Goal: Task Accomplishment & Management: Manage account settings

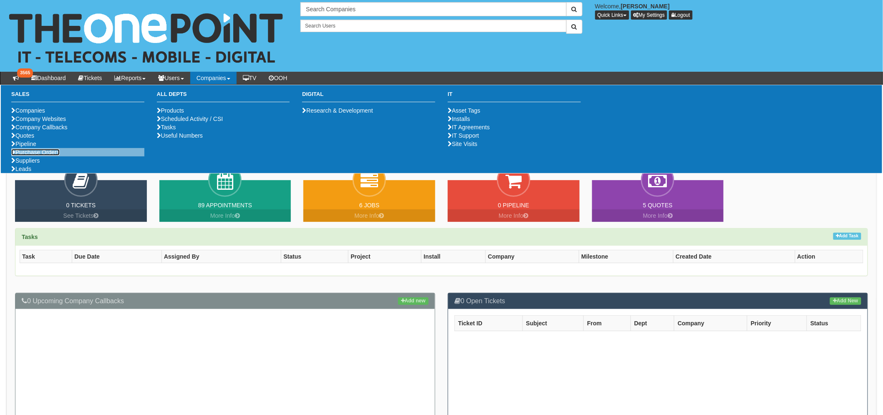
click at [36, 156] on link "Purchase Orders" at bounding box center [35, 152] width 48 height 7
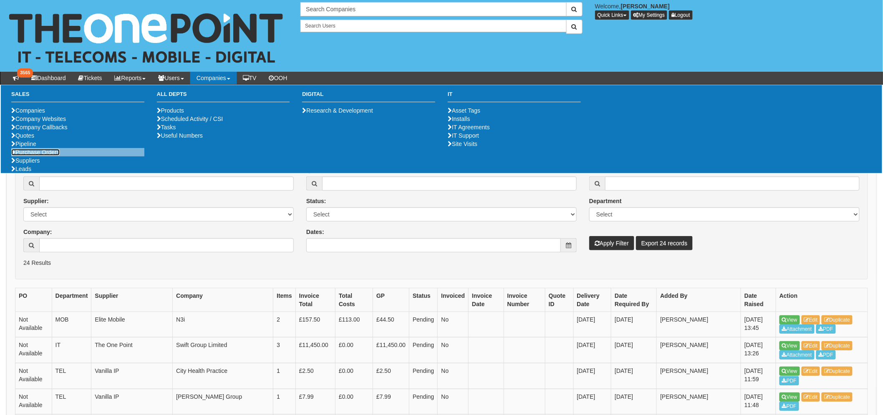
click at [44, 156] on link "Purchase Orders" at bounding box center [35, 152] width 48 height 7
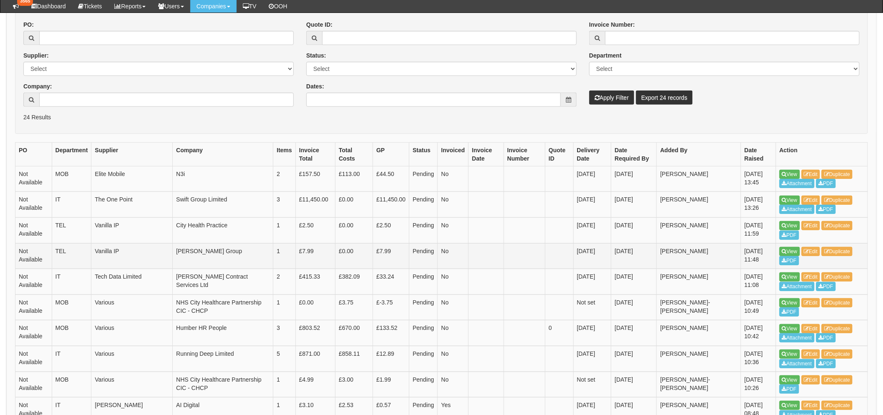
scroll to position [139, 0]
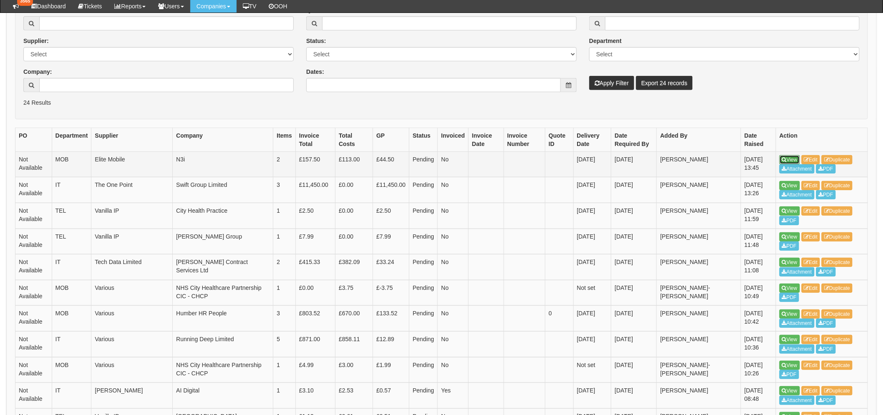
click at [787, 162] on link "View" at bounding box center [789, 159] width 20 height 9
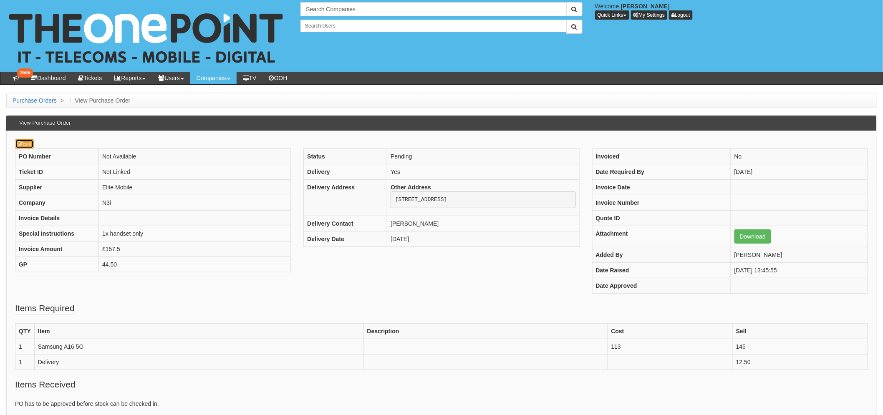
click at [30, 141] on link "Edit" at bounding box center [24, 143] width 19 height 9
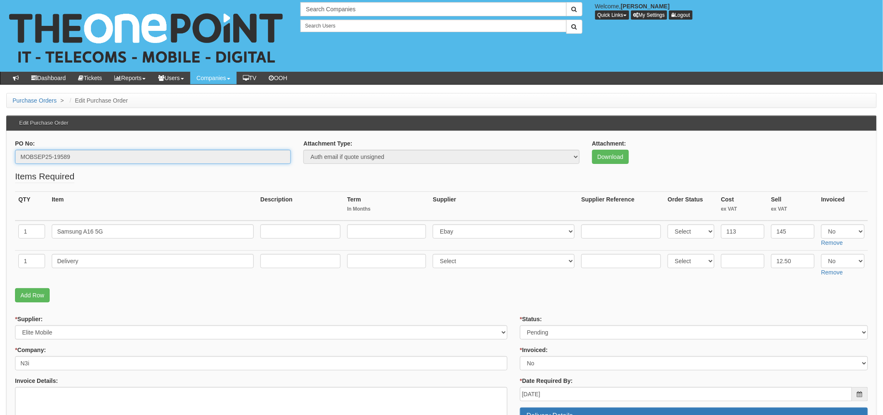
click at [40, 156] on input "MOBSEP25-19589" at bounding box center [153, 157] width 276 height 14
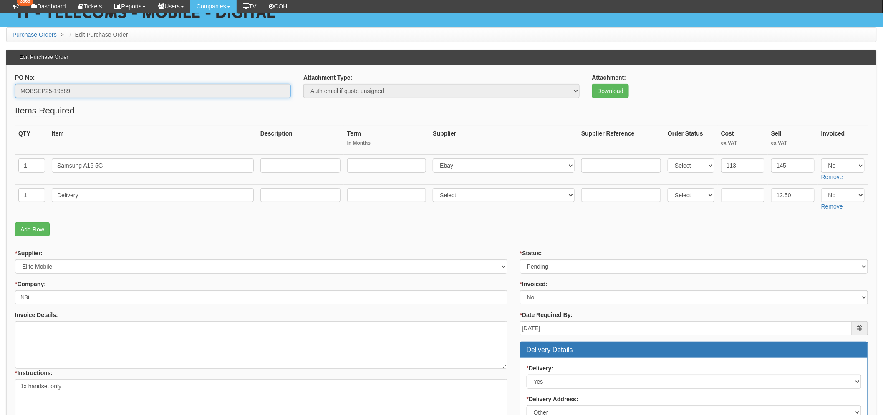
scroll to position [93, 0]
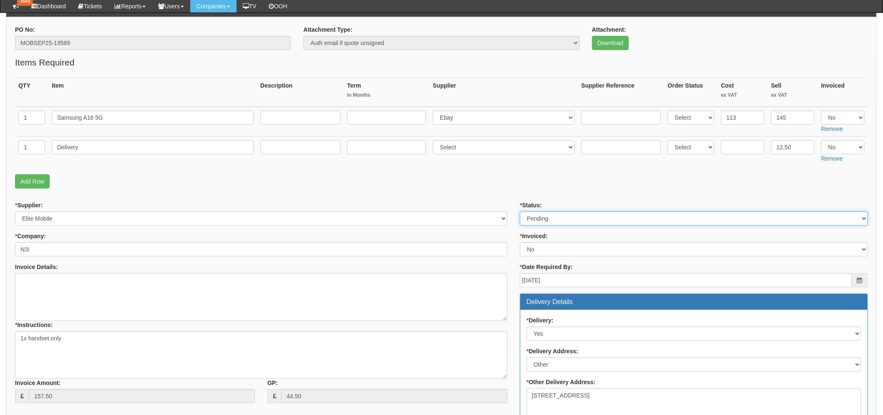
drag, startPoint x: 568, startPoint y: 216, endPoint x: 565, endPoint y: 222, distance: 6.7
click at [568, 216] on select "Select Approved Completed Delivered Invoiced Ordered Ordered to site Part Order…" at bounding box center [694, 218] width 348 height 14
select select "8"
click at [520, 211] on select "Select Approved Completed Delivered Invoiced Ordered Ordered to site Part Order…" at bounding box center [694, 218] width 348 height 14
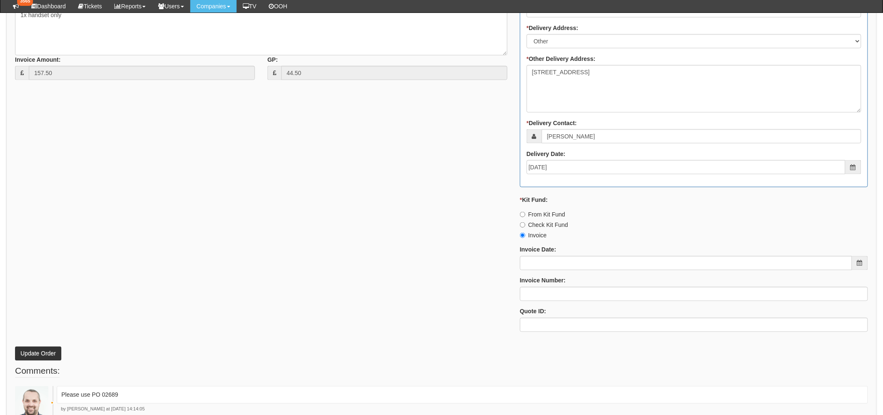
scroll to position [466, 0]
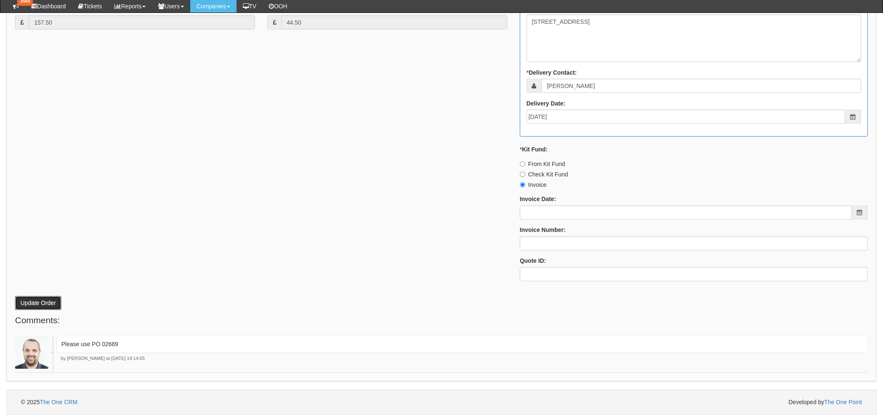
click at [46, 298] on button "Update Order" at bounding box center [38, 303] width 46 height 14
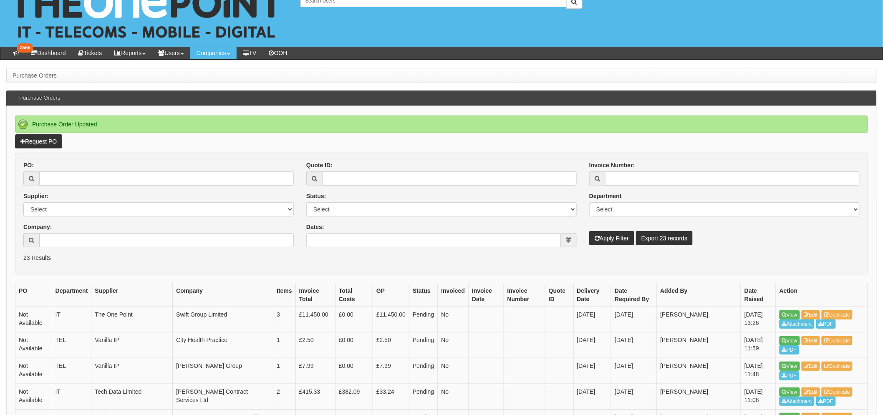
scroll to position [232, 0]
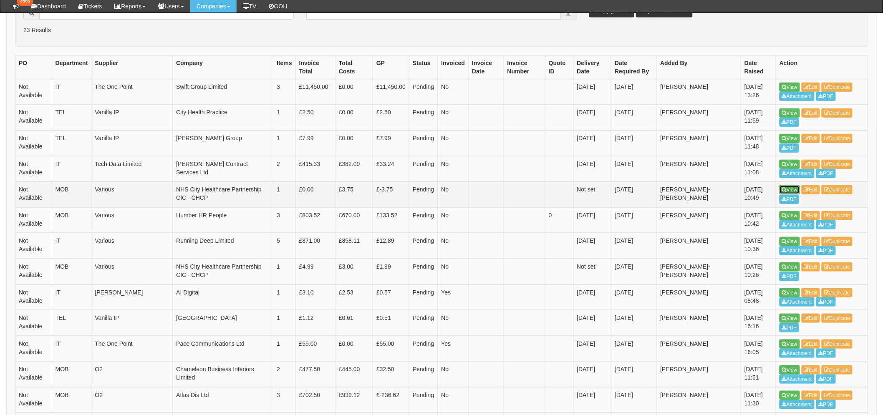
click at [792, 186] on link "View" at bounding box center [789, 189] width 20 height 9
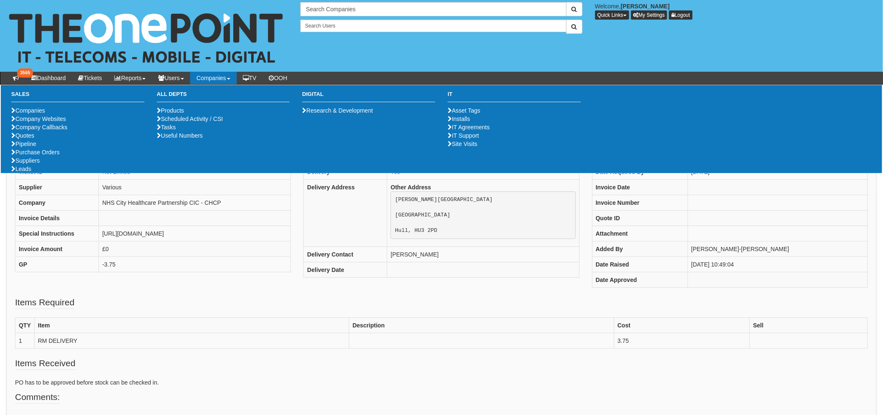
click at [384, 296] on div "PO Number Not Available Ticket ID Not Linked Supplier Various Company NHS City …" at bounding box center [441, 222] width 865 height 148
click at [262, 314] on fieldset "Items Required QTY Item Description Cost Sell 1 RM DELIVERY 3.75" at bounding box center [441, 326] width 853 height 61
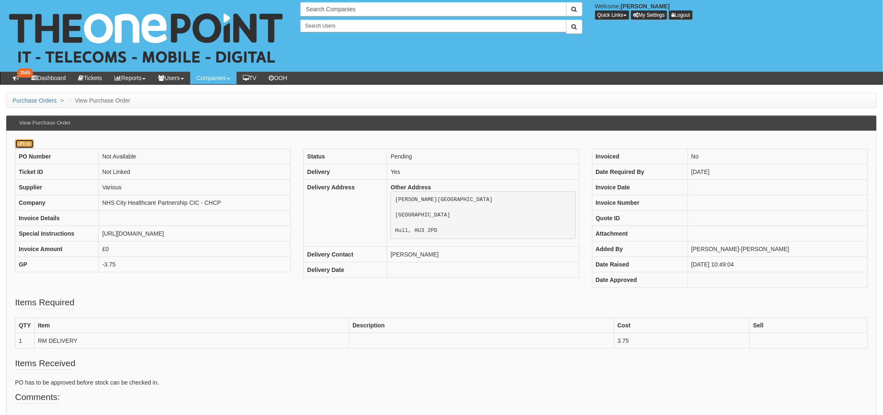
click at [24, 141] on link "Edit" at bounding box center [24, 143] width 19 height 9
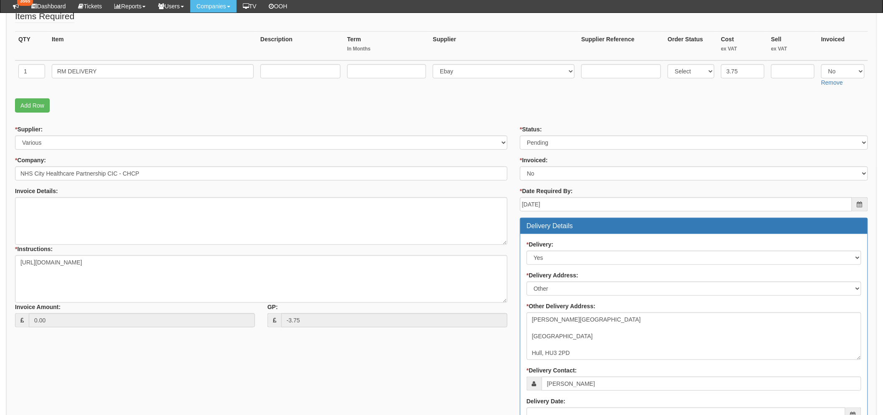
scroll to position [138, 0]
click at [589, 144] on select "Select Approved Completed Delivered Invoiced Ordered Ordered to site Part Order…" at bounding box center [694, 143] width 348 height 14
select select "2"
click at [520, 136] on select "Select Approved Completed Delivered Invoiced Ordered Ordered to site Part Order…" at bounding box center [694, 143] width 348 height 14
click at [518, 115] on fieldset "Items Required QTY Item Description Term In Months Supplier Supplier Reference …" at bounding box center [441, 63] width 853 height 107
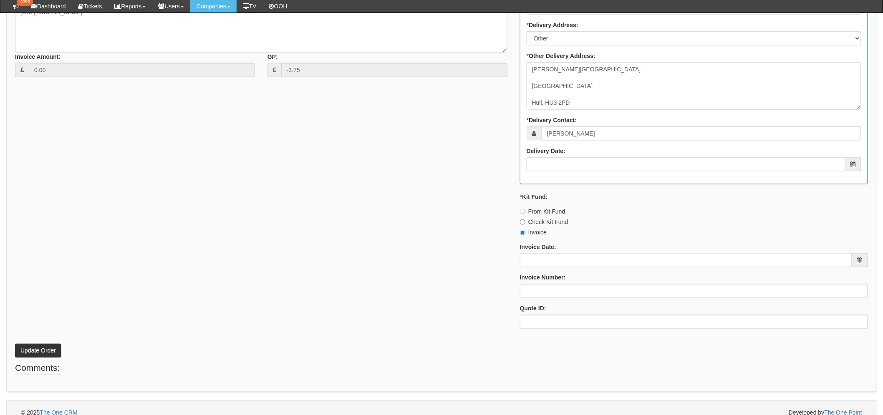
scroll to position [400, 0]
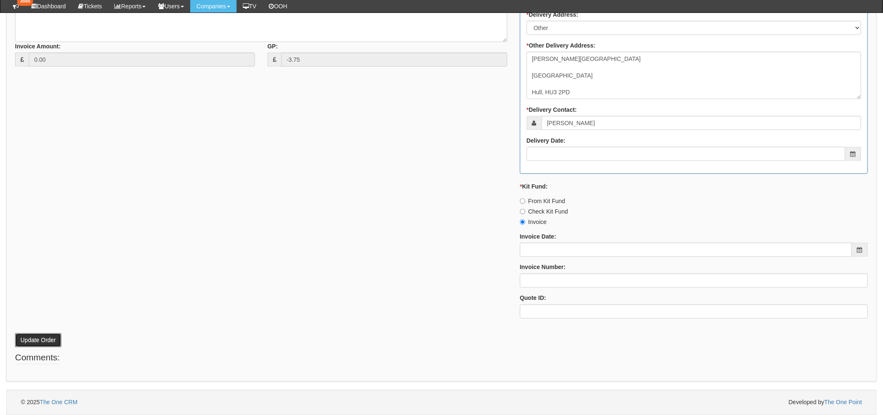
click at [34, 346] on button "Update Order" at bounding box center [38, 340] width 46 height 14
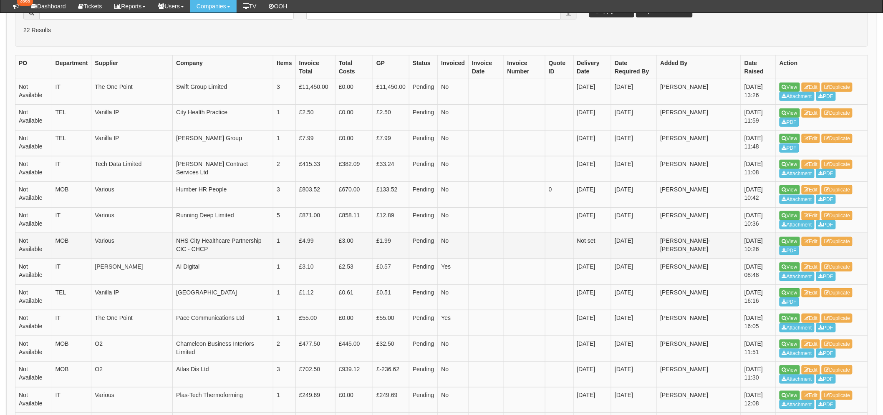
scroll to position [231, 0]
click at [791, 236] on td "View Edit Duplicate PDF" at bounding box center [822, 247] width 92 height 26
click at [792, 237] on link "View" at bounding box center [789, 241] width 20 height 9
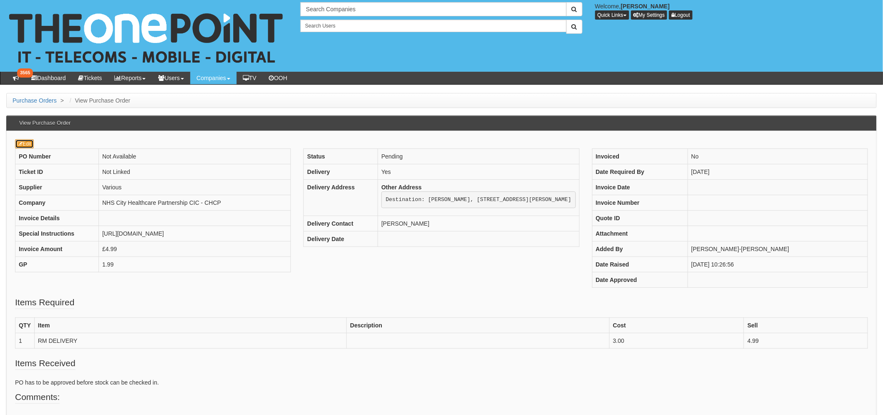
click at [28, 144] on link "Edit" at bounding box center [24, 143] width 19 height 9
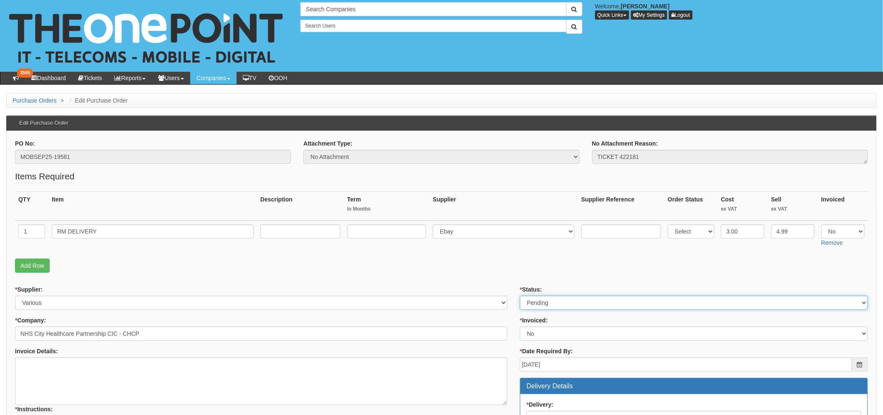
click at [553, 305] on select "Select Approved Completed Delivered Invoiced Ordered Ordered to site Part Order…" at bounding box center [694, 303] width 348 height 14
select select "2"
click at [520, 296] on select "Select Approved Completed Delivered Invoiced Ordered Ordered to site Part Order…" at bounding box center [694, 303] width 348 height 14
click at [491, 263] on p "Add Row" at bounding box center [441, 266] width 853 height 14
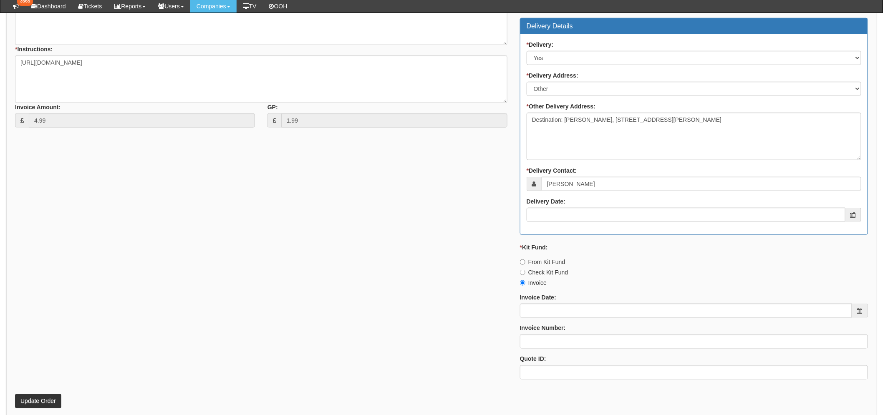
scroll to position [400, 0]
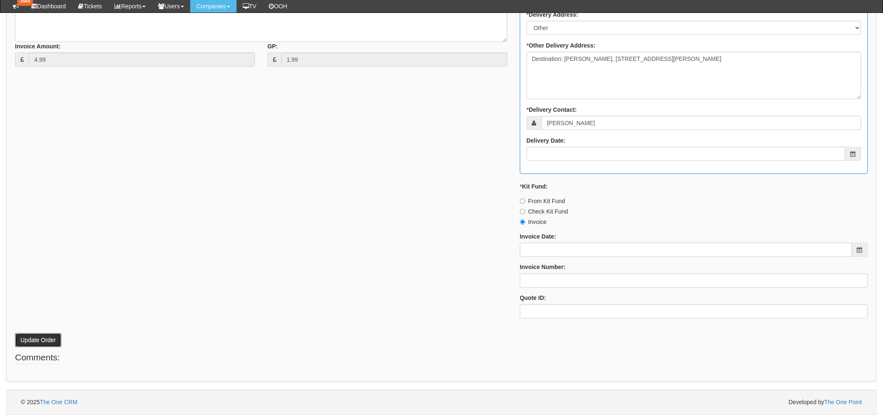
click at [52, 337] on button "Update Order" at bounding box center [38, 340] width 46 height 14
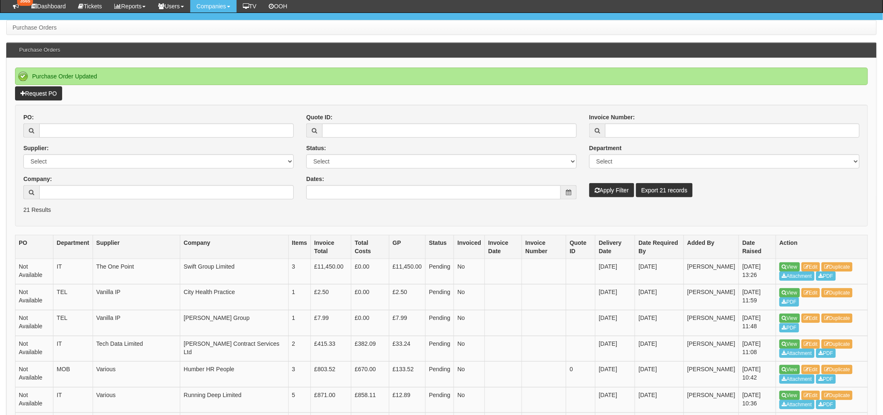
scroll to position [185, 0]
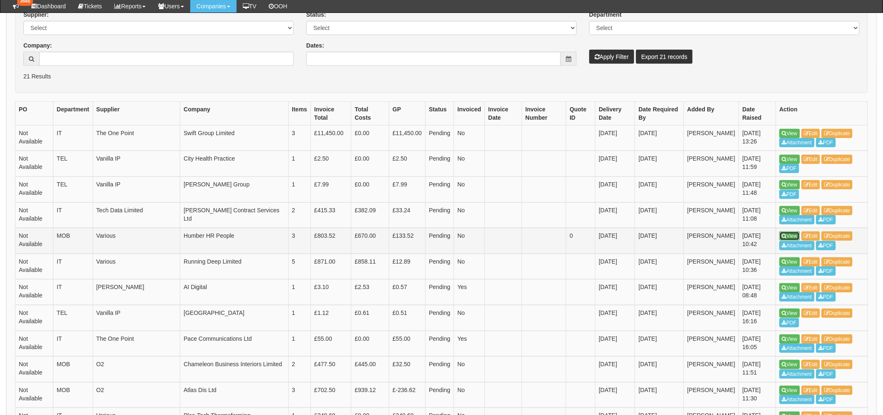
click at [786, 234] on link "View" at bounding box center [789, 236] width 20 height 9
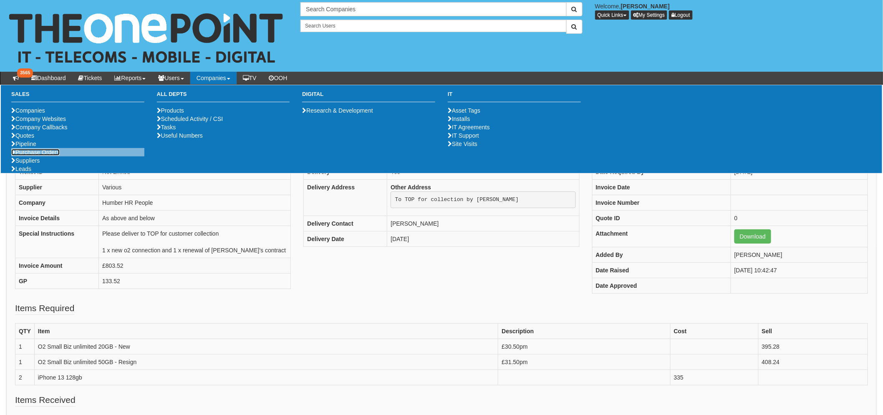
click at [53, 156] on link "Purchase Orders" at bounding box center [35, 152] width 48 height 7
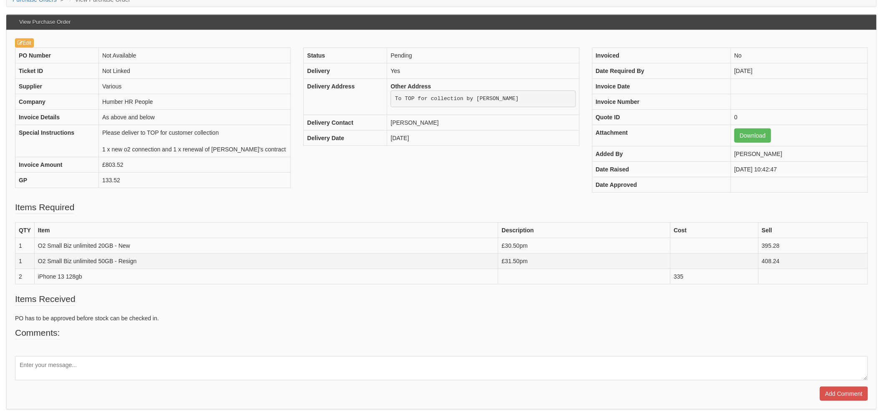
scroll to position [108, 0]
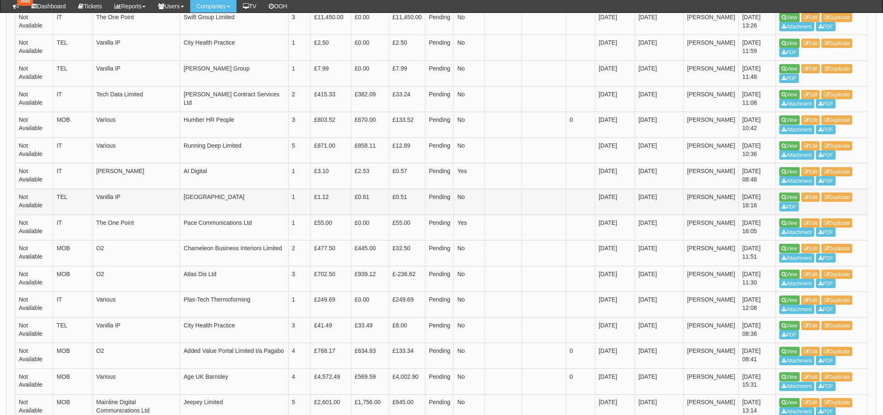
scroll to position [294, 0]
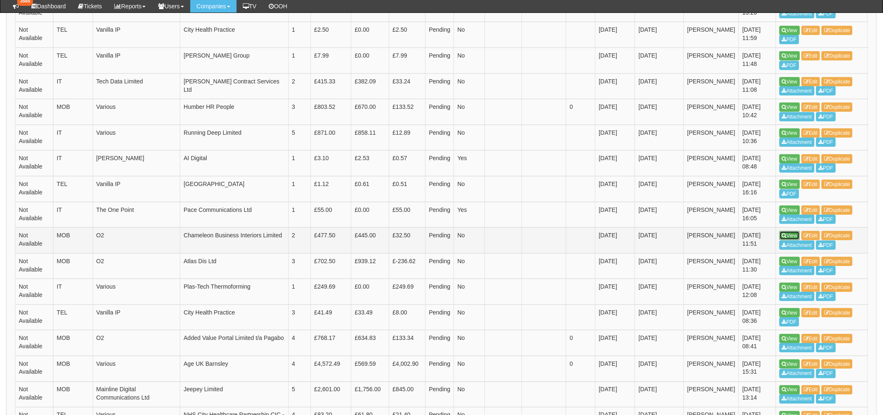
click at [791, 232] on link "View" at bounding box center [789, 235] width 20 height 9
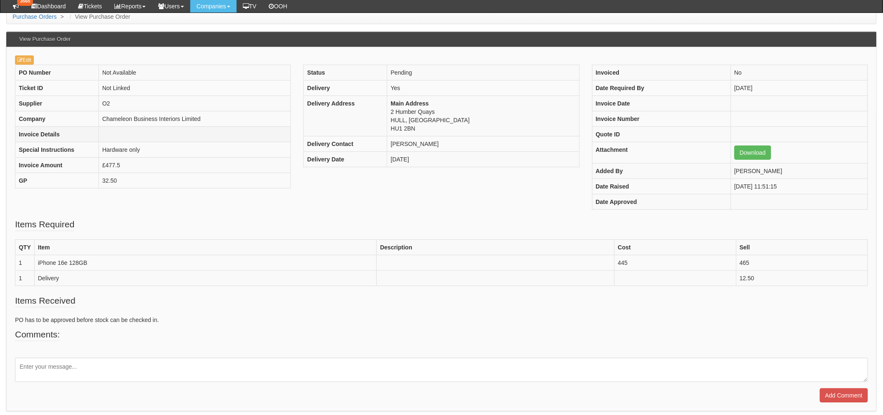
scroll to position [46, 0]
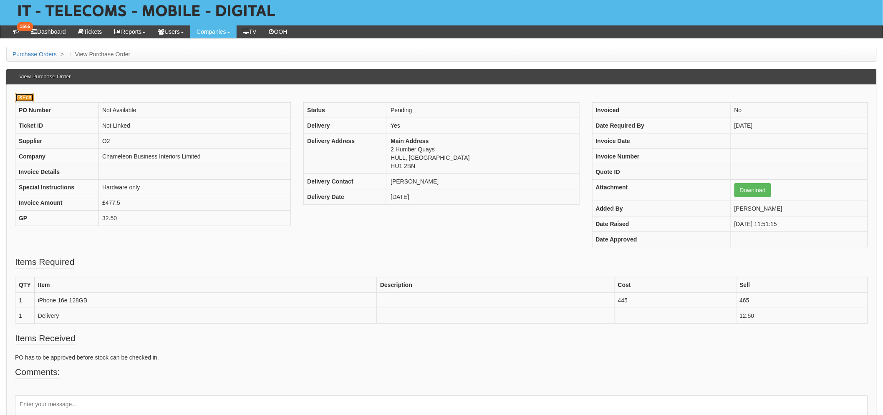
click at [21, 100] on icon at bounding box center [20, 97] width 5 height 5
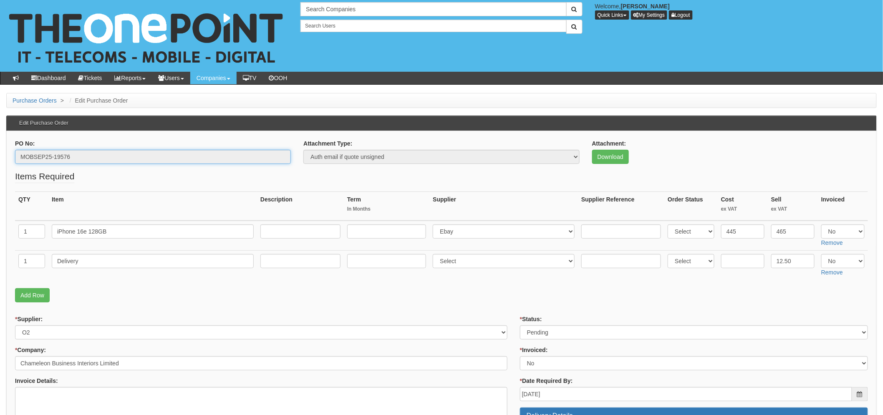
click at [53, 158] on input "MOBSEP25-19576" at bounding box center [153, 157] width 276 height 14
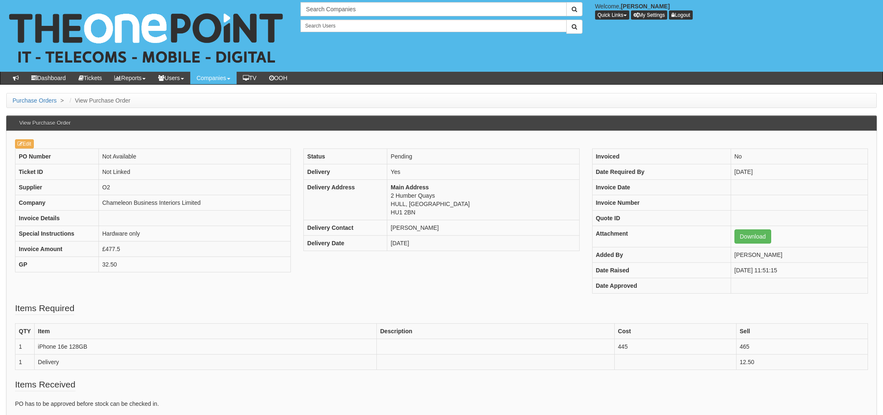
scroll to position [46, 0]
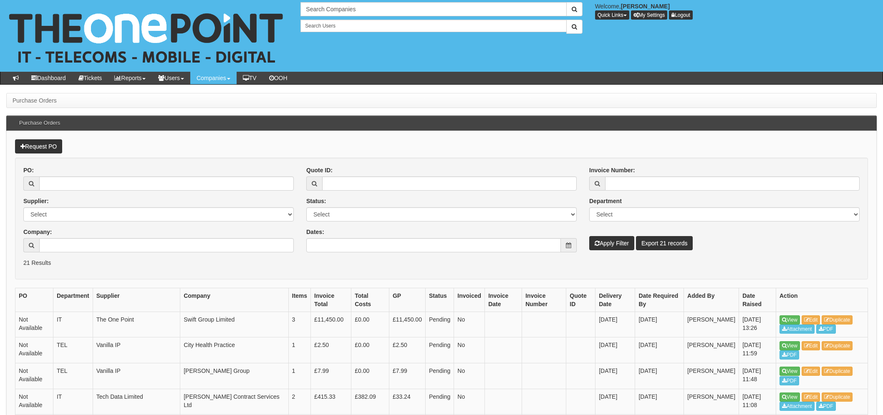
scroll to position [311, 0]
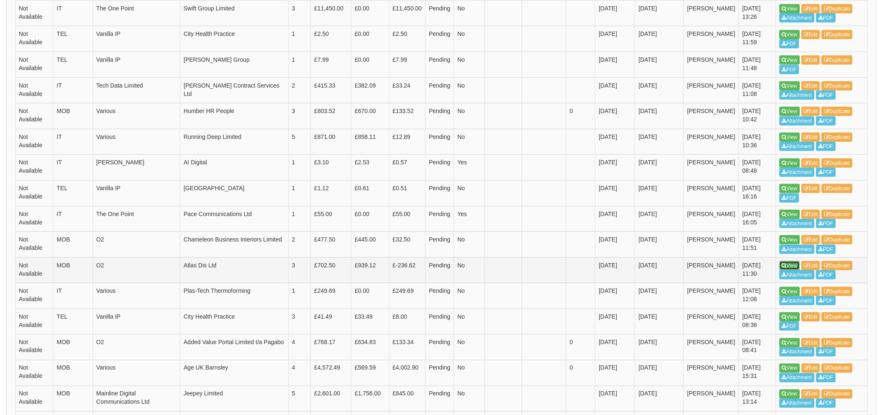
click at [780, 266] on link "View" at bounding box center [789, 265] width 20 height 9
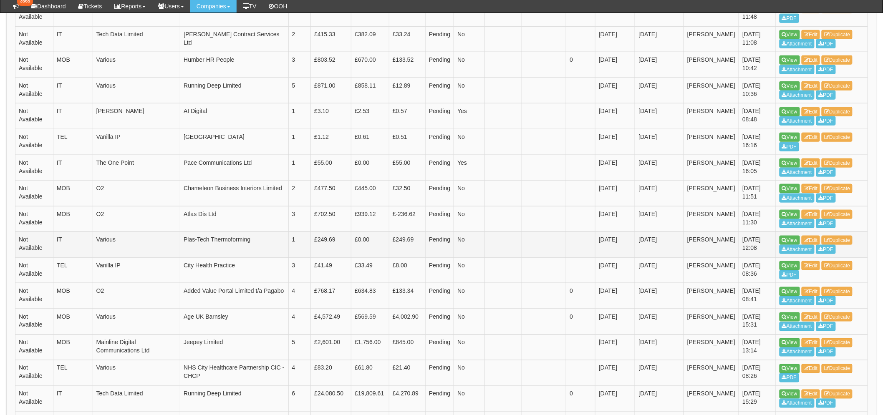
scroll to position [357, 0]
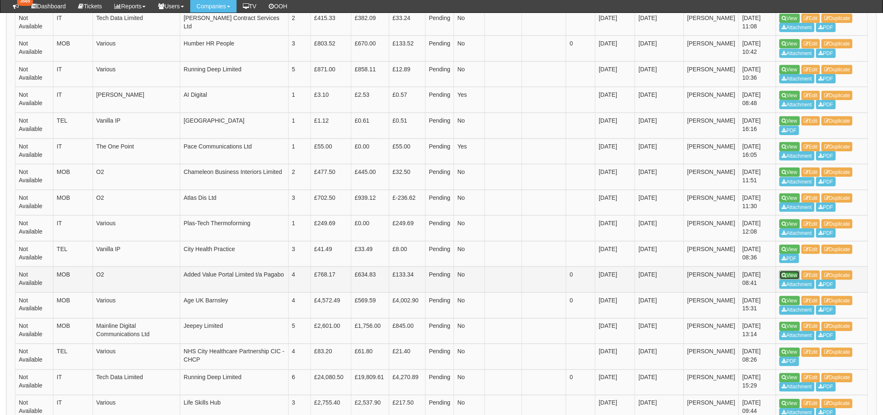
click at [791, 272] on link "View" at bounding box center [789, 275] width 20 height 9
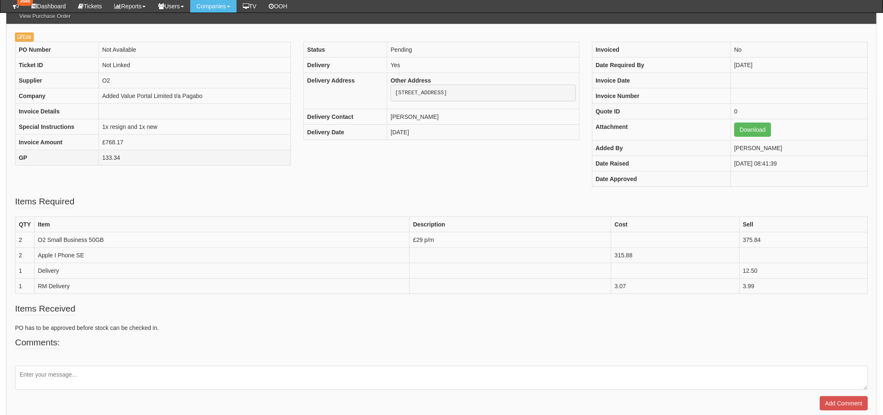
scroll to position [93, 0]
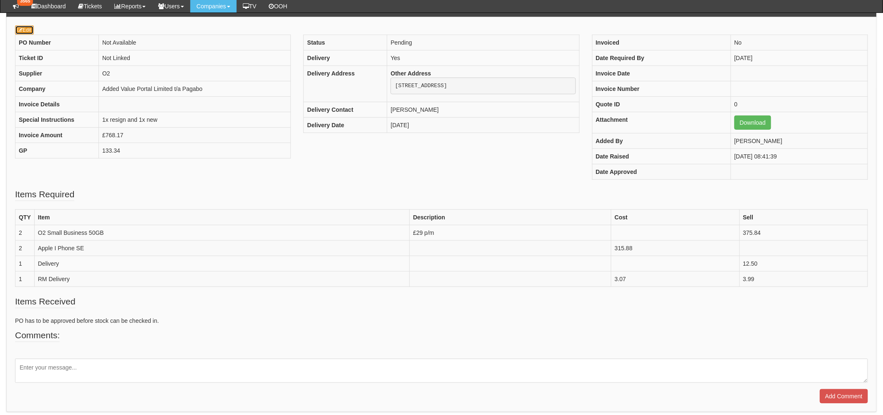
click at [17, 29] on link "Edit" at bounding box center [24, 29] width 19 height 9
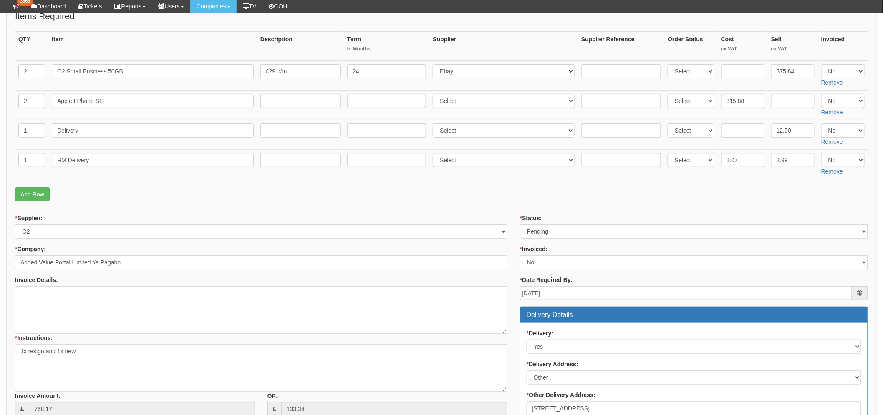
scroll to position [138, 0]
click at [551, 231] on select "Select Approved Completed Delivered Invoiced Ordered Ordered to site Part Order…" at bounding box center [694, 232] width 348 height 14
select select "9"
click at [520, 225] on select "Select Approved Completed Delivered Invoiced Ordered Ordered to site Part Order…" at bounding box center [694, 232] width 348 height 14
click at [478, 189] on p "Add Row" at bounding box center [441, 195] width 853 height 14
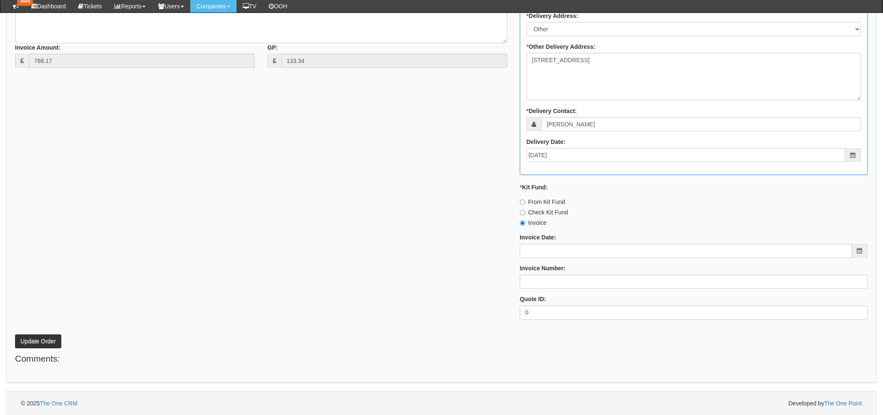
scroll to position [489, 0]
click at [43, 333] on button "Update Order" at bounding box center [38, 340] width 46 height 14
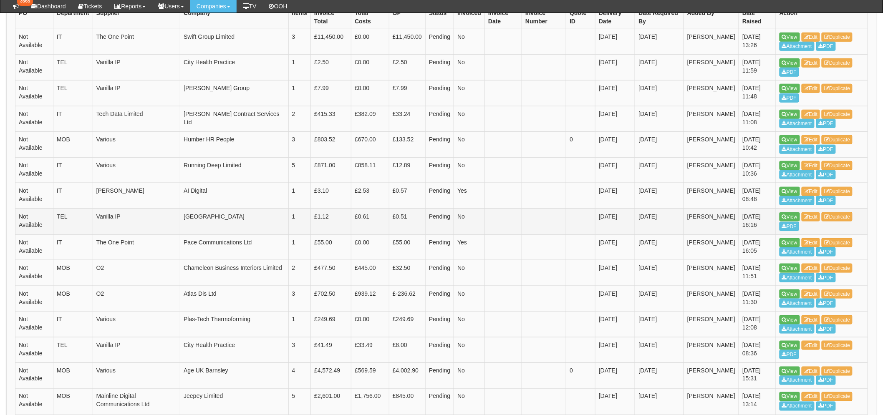
scroll to position [370, 0]
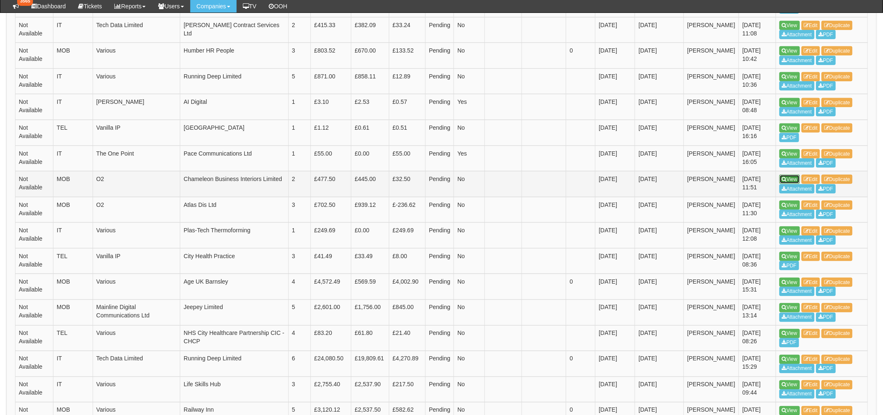
click at [792, 180] on link "View" at bounding box center [789, 179] width 20 height 9
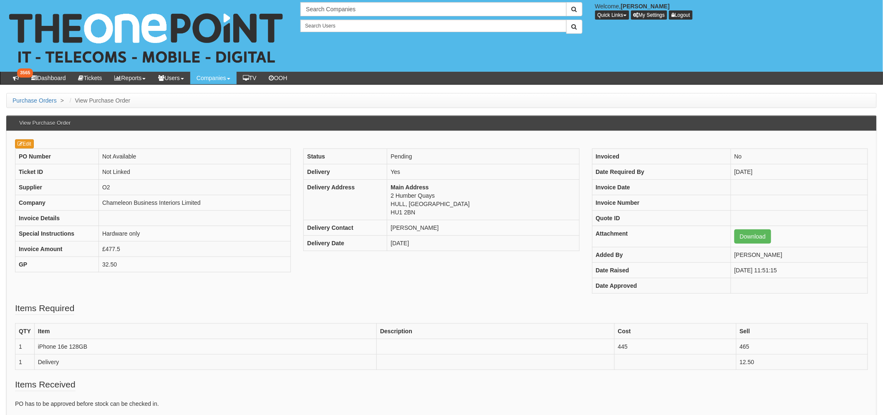
click at [22, 138] on div "Edit PO Number Not Available Ticket ID Not Linked Supplier O2 Company Chameleon…" at bounding box center [441, 313] width 870 height 364
click at [22, 142] on icon at bounding box center [20, 143] width 5 height 5
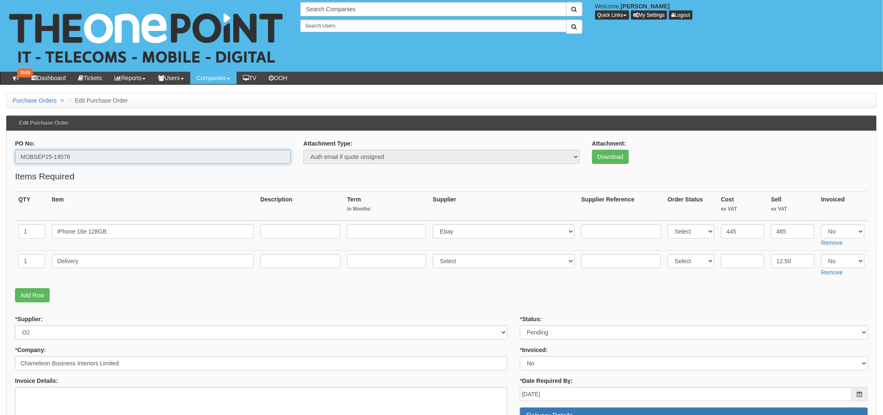
click at [58, 152] on input "MOBSEP25-19576" at bounding box center [153, 157] width 276 height 14
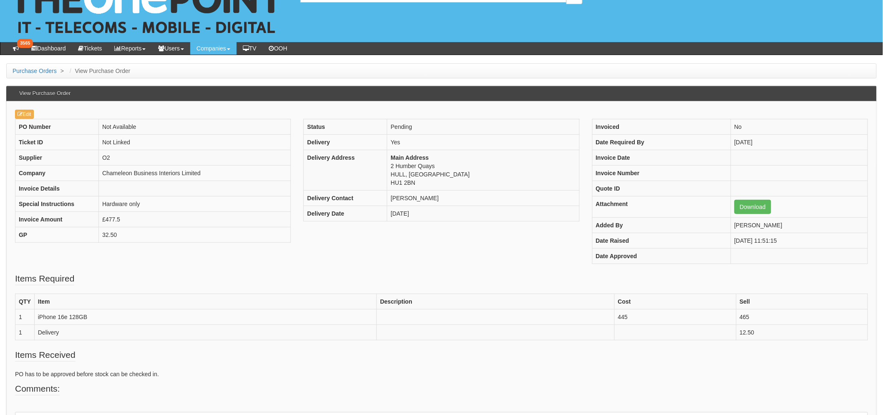
scroll to position [46, 0]
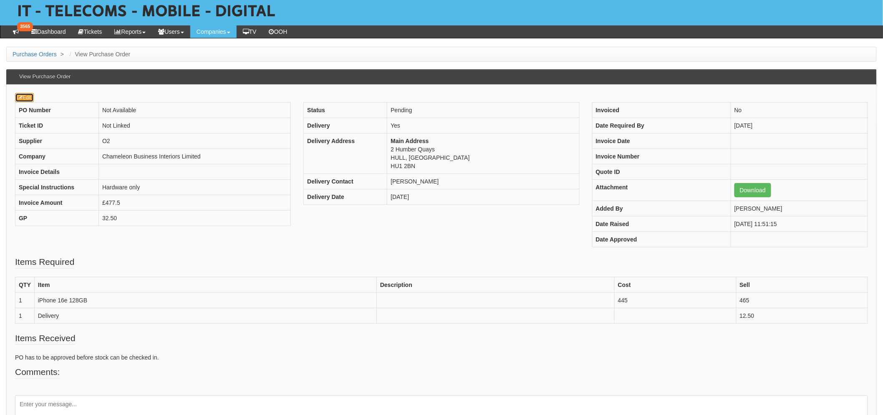
click at [30, 96] on link "Edit" at bounding box center [24, 97] width 19 height 9
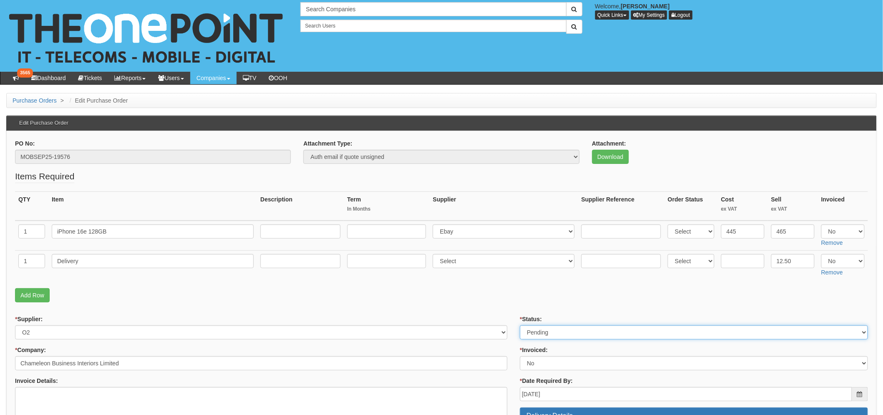
click at [552, 329] on select "Select Approved Completed Delivered Invoiced Ordered Ordered to site Part Order…" at bounding box center [694, 332] width 348 height 14
select select "9"
click at [520, 325] on select "Select Approved Completed Delivered Invoiced Ordered Ordered to site Part Order…" at bounding box center [694, 332] width 348 height 14
click at [435, 301] on p "Add Row" at bounding box center [441, 295] width 853 height 14
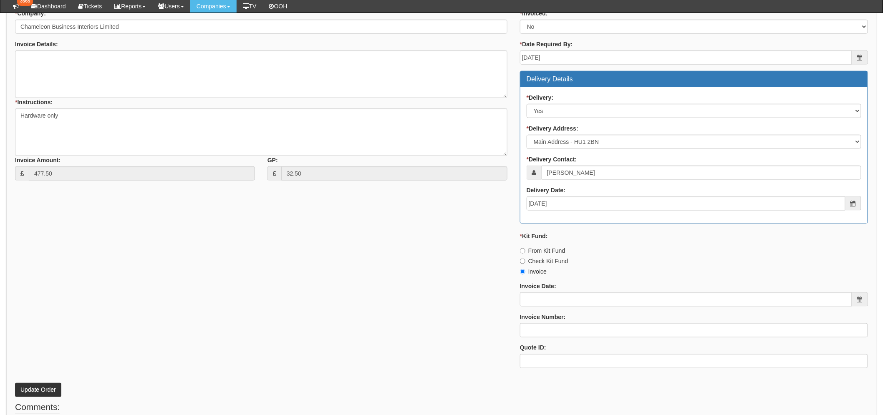
scroll to position [324, 0]
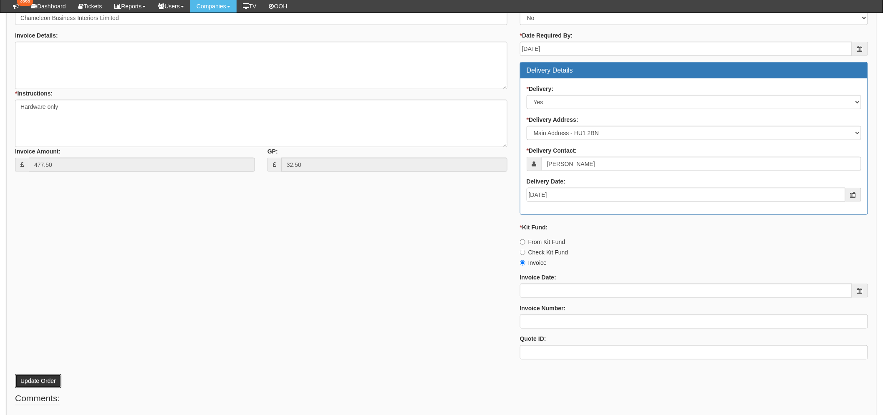
click at [38, 385] on button "Update Order" at bounding box center [38, 381] width 46 height 14
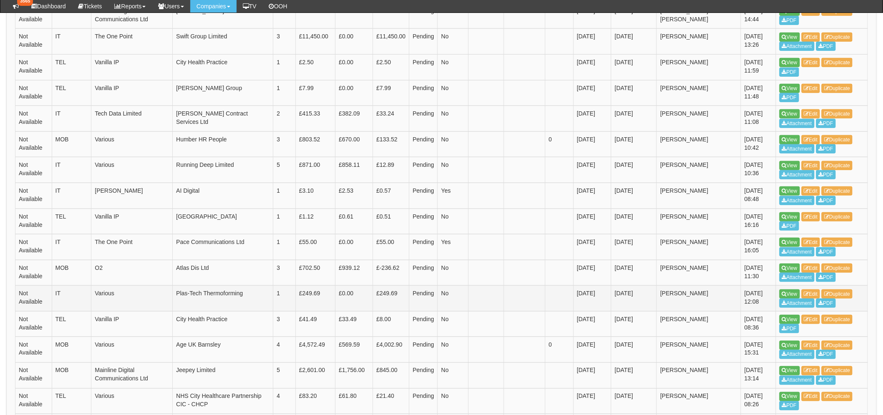
scroll to position [324, 0]
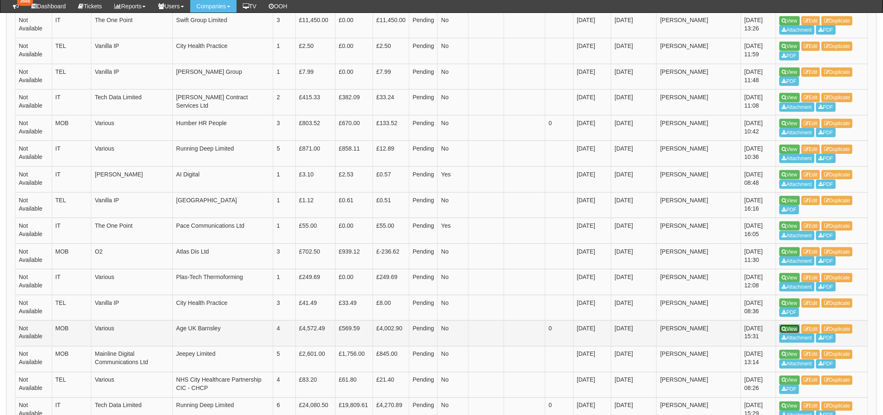
click at [794, 330] on link "View" at bounding box center [789, 329] width 20 height 9
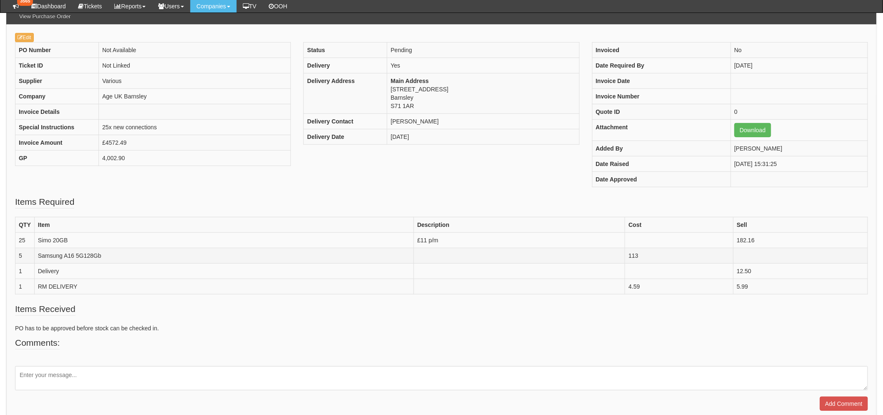
scroll to position [93, 0]
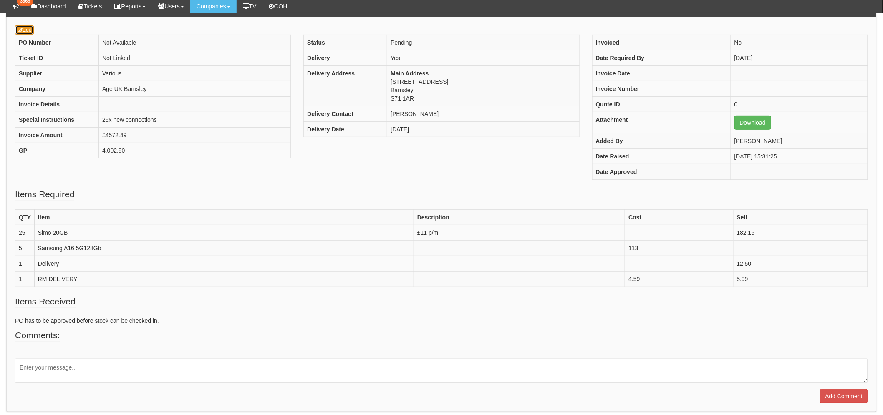
click at [25, 30] on link "Edit" at bounding box center [24, 29] width 19 height 9
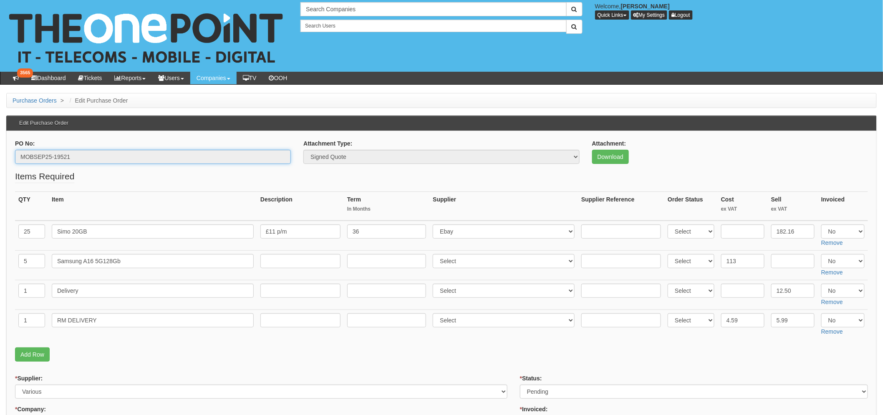
click at [55, 154] on input "MOBSEP25-19521" at bounding box center [153, 157] width 276 height 14
click at [53, 154] on input "MOBSEP25-19521" at bounding box center [153, 157] width 276 height 14
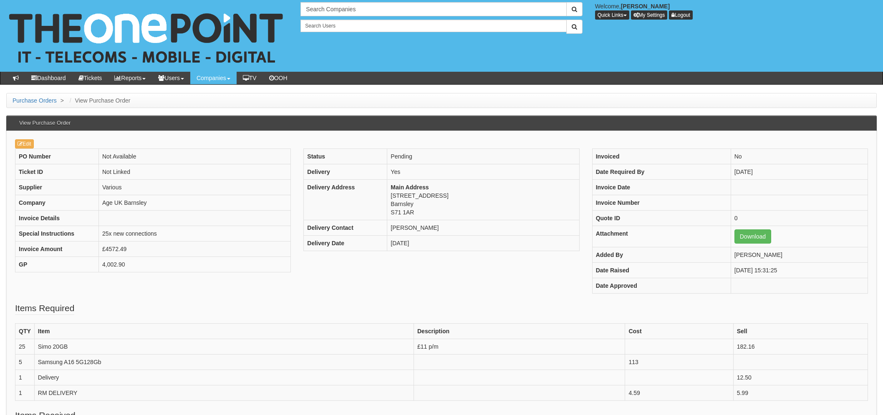
scroll to position [114, 0]
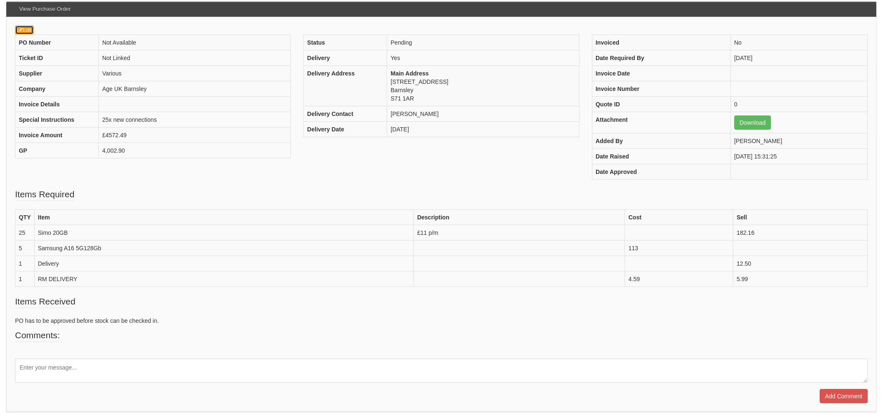
click at [27, 28] on link "Edit" at bounding box center [24, 29] width 19 height 9
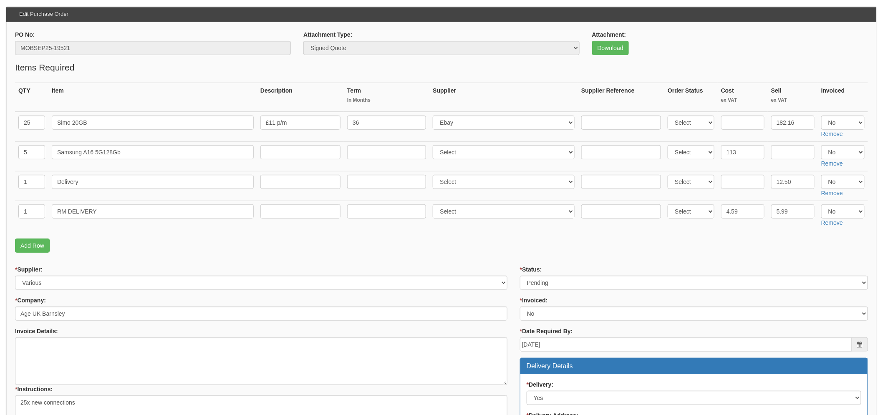
scroll to position [139, 0]
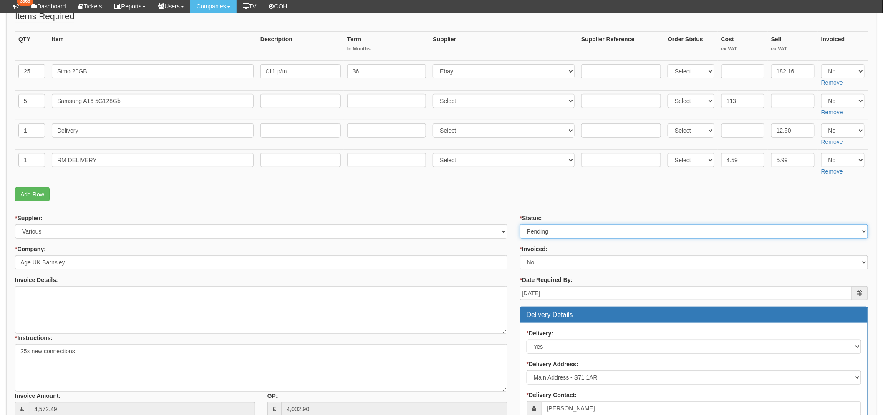
click at [556, 234] on select "Select Approved Completed Delivered Invoiced Ordered Ordered to site Part Order…" at bounding box center [694, 231] width 348 height 14
select select "9"
click at [520, 224] on select "Select Approved Completed Delivered Invoiced Ordered Ordered to site Part Order…" at bounding box center [694, 231] width 348 height 14
click at [545, 200] on p "Add Row" at bounding box center [441, 194] width 853 height 14
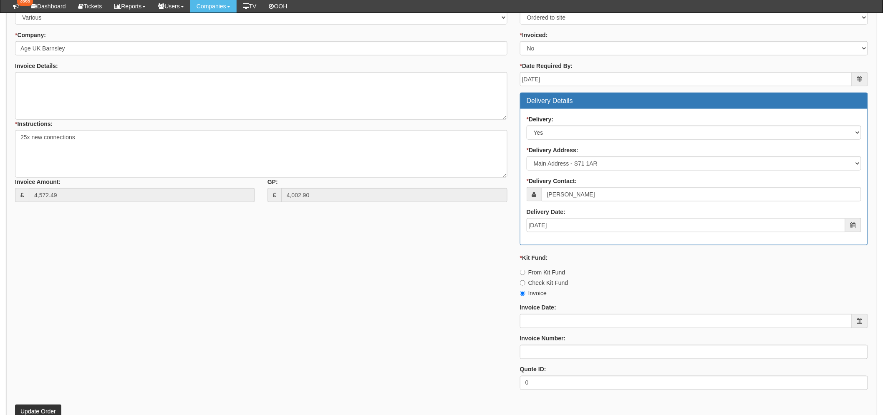
scroll to position [417, 0]
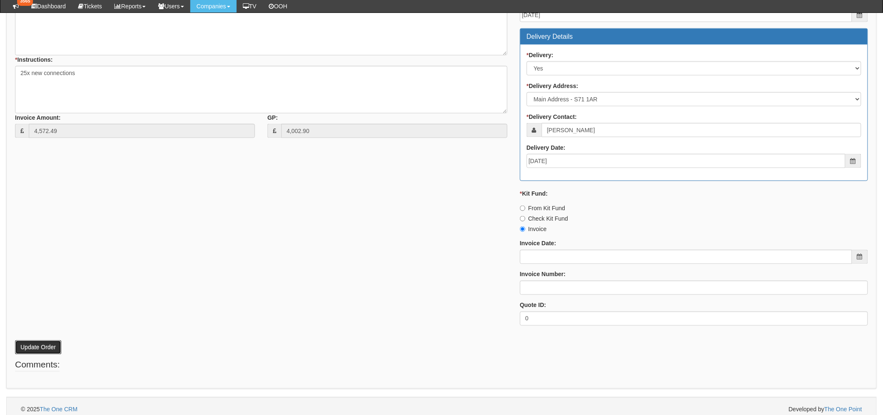
click at [33, 347] on button "Update Order" at bounding box center [38, 347] width 46 height 14
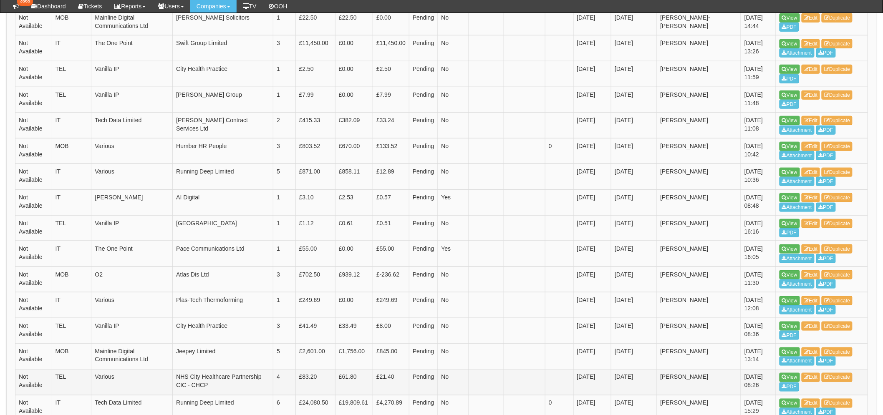
scroll to position [416, 0]
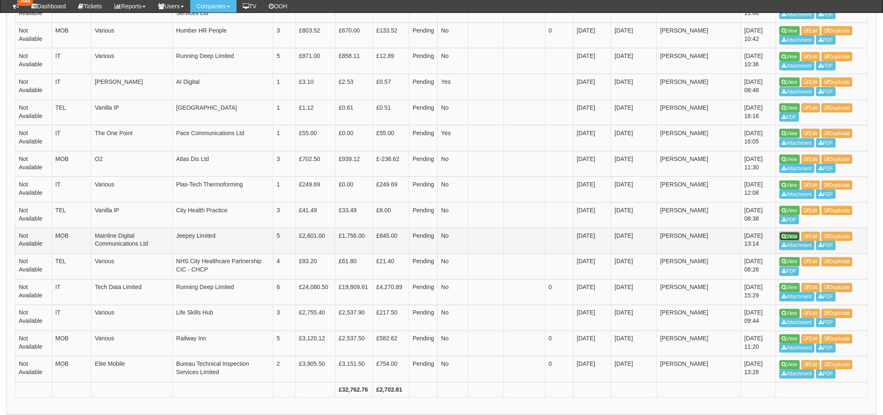
click at [790, 234] on link "View" at bounding box center [789, 236] width 20 height 9
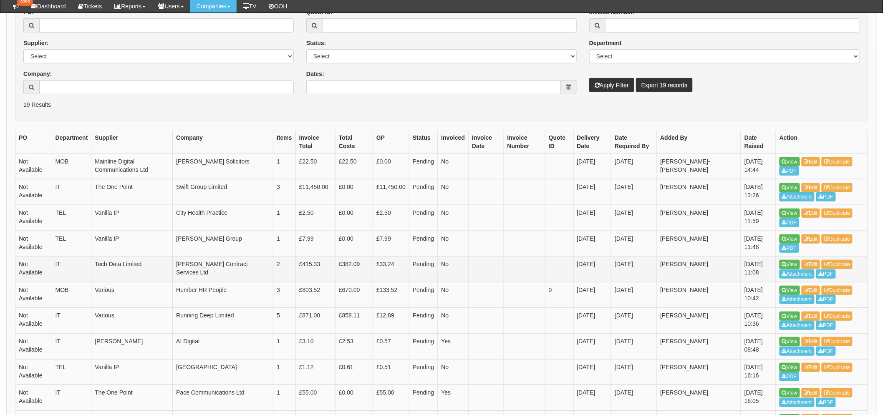
scroll to position [136, 0]
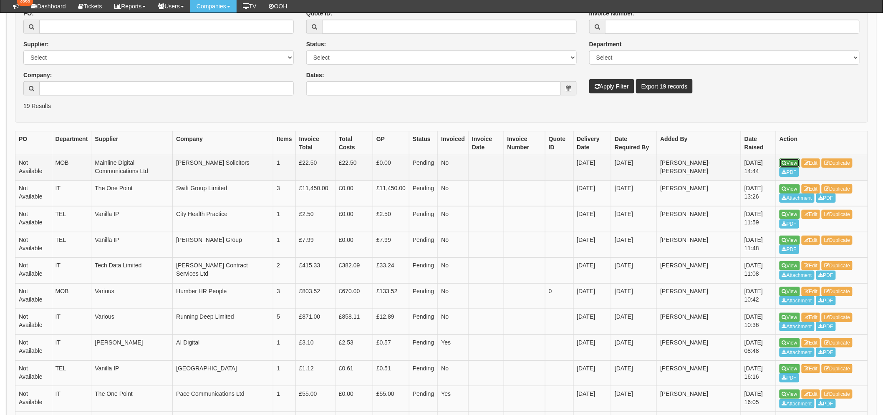
click at [780, 159] on link "View" at bounding box center [789, 163] width 20 height 9
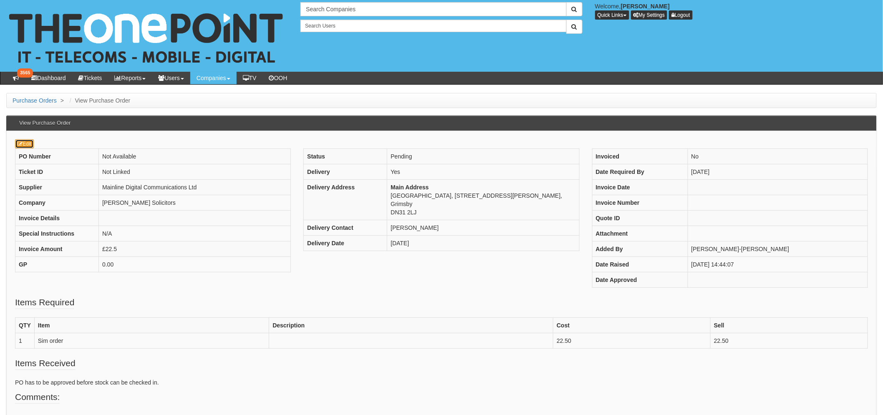
click at [24, 143] on link "Edit" at bounding box center [24, 143] width 19 height 9
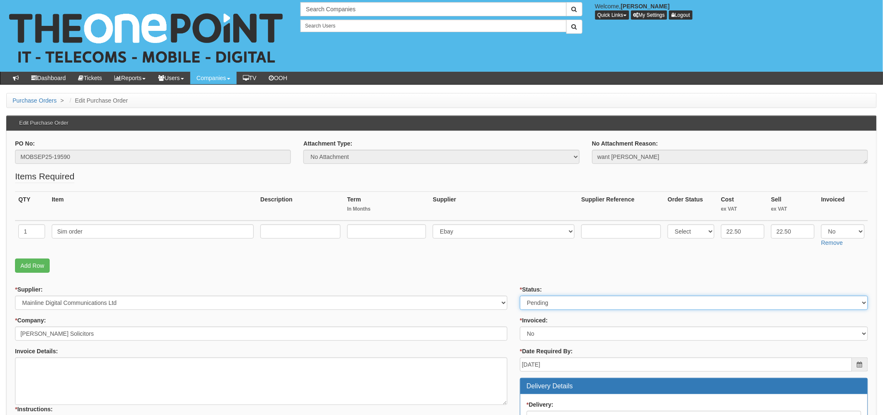
click at [565, 303] on select "Select Approved Completed Delivered Invoiced Ordered Ordered to site Part Order…" at bounding box center [694, 303] width 348 height 14
select select "2"
click at [520, 296] on select "Select Approved Completed Delivered Invoiced Ordered Ordered to site Part Order…" at bounding box center [694, 303] width 348 height 14
click at [451, 272] on p "Add Row" at bounding box center [441, 266] width 853 height 14
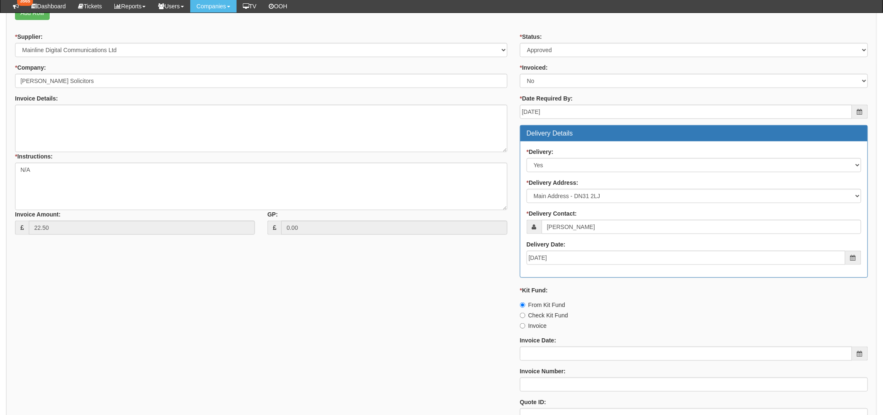
scroll to position [335, 0]
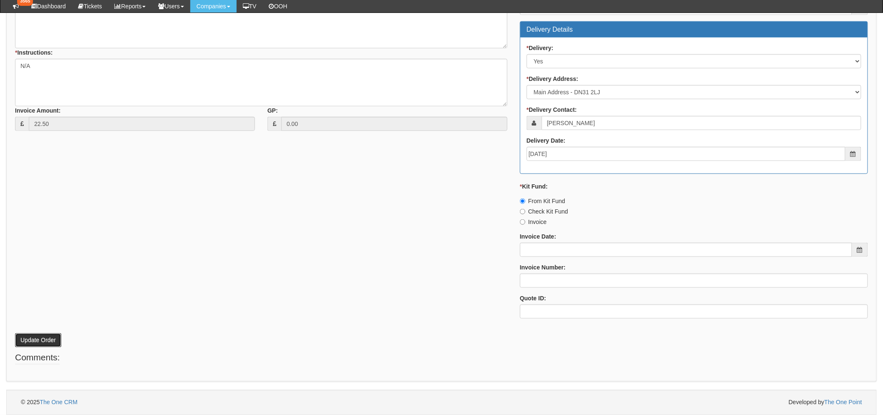
click at [25, 344] on button "Update Order" at bounding box center [38, 340] width 46 height 14
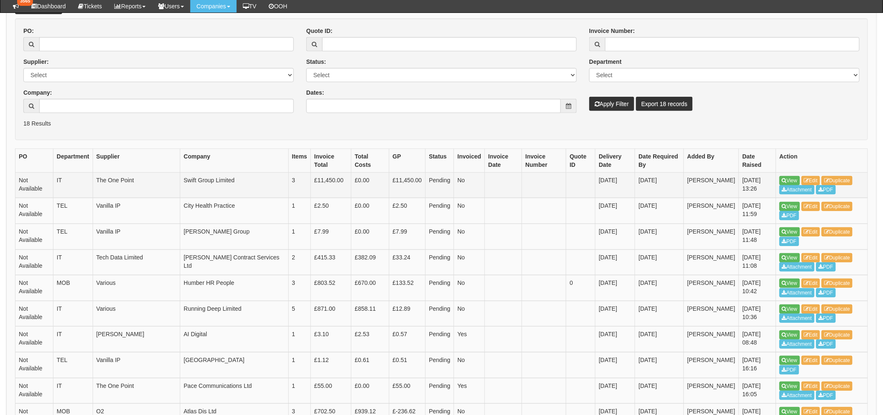
scroll to position [139, 0]
